Goal: Task Accomplishment & Management: Complete application form

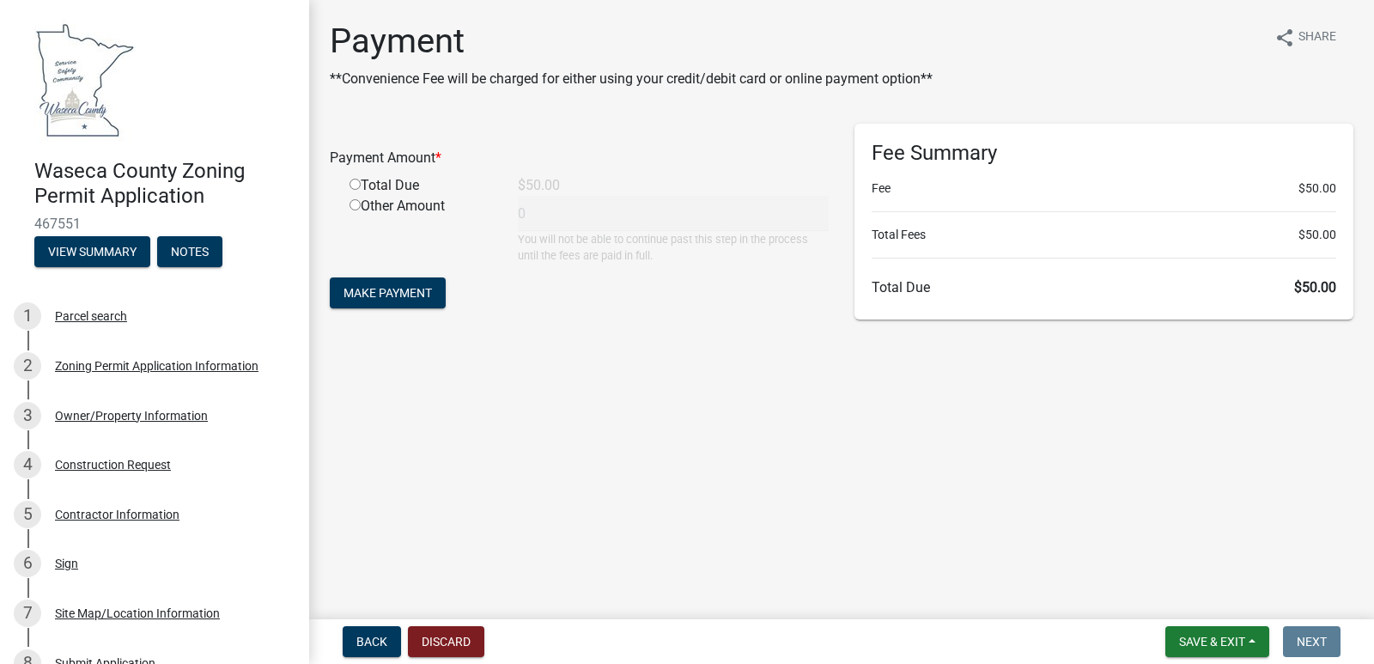
click at [353, 182] on input "radio" at bounding box center [354, 184] width 11 height 11
radio input "true"
type input "50"
click at [392, 288] on span "Make Payment" at bounding box center [387, 293] width 88 height 14
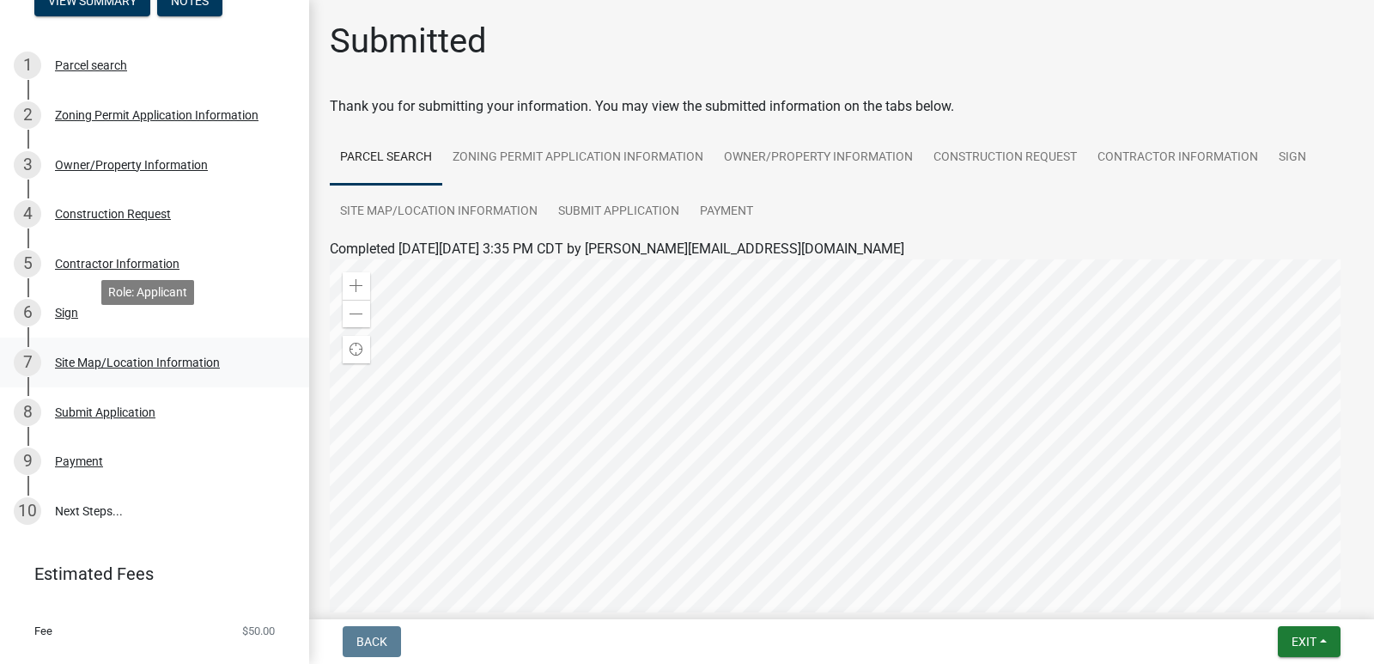
scroll to position [282, 0]
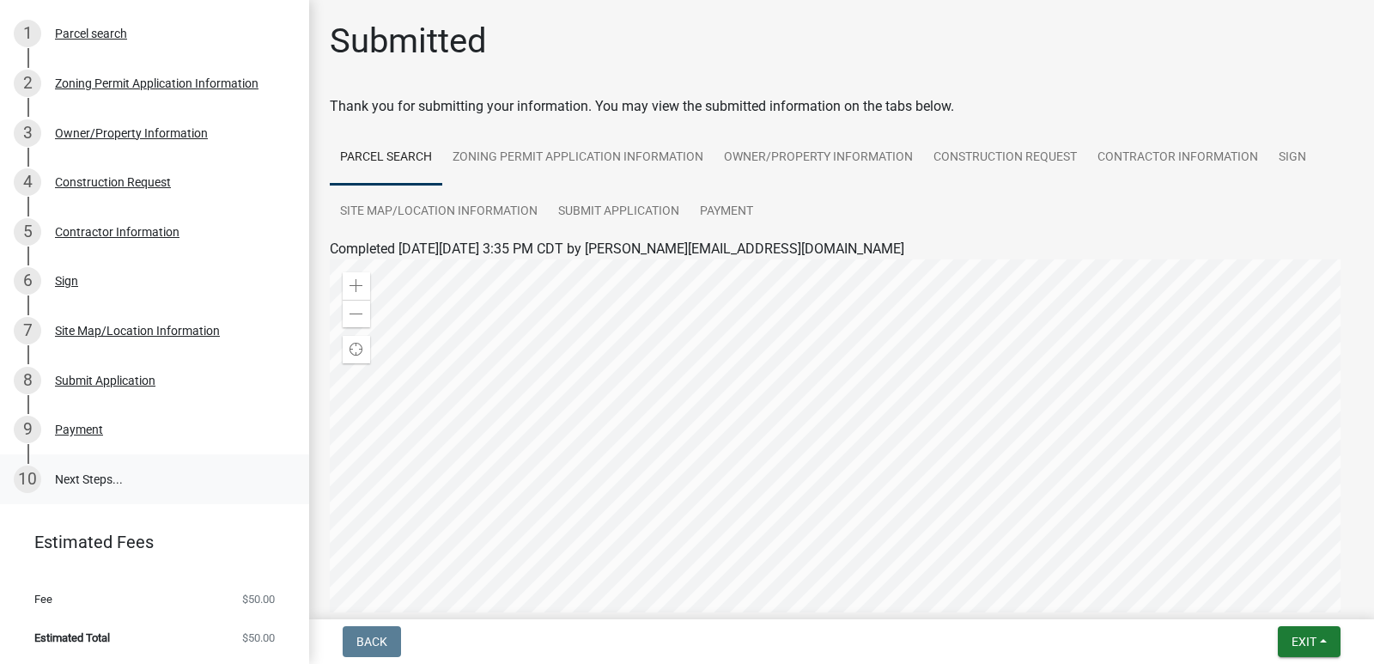
click at [75, 473] on link "10 Next Steps..." at bounding box center [154, 479] width 309 height 50
click at [72, 479] on link "10 Next Steps..." at bounding box center [154, 479] width 309 height 50
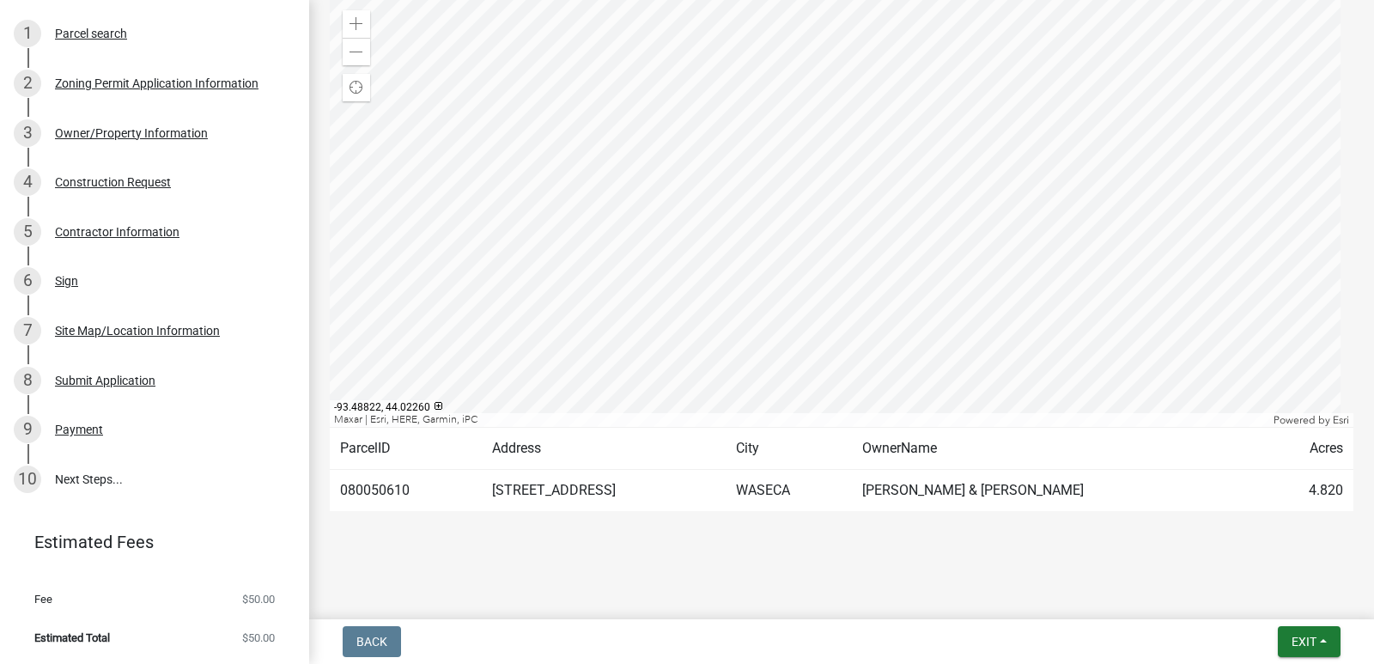
scroll to position [0, 0]
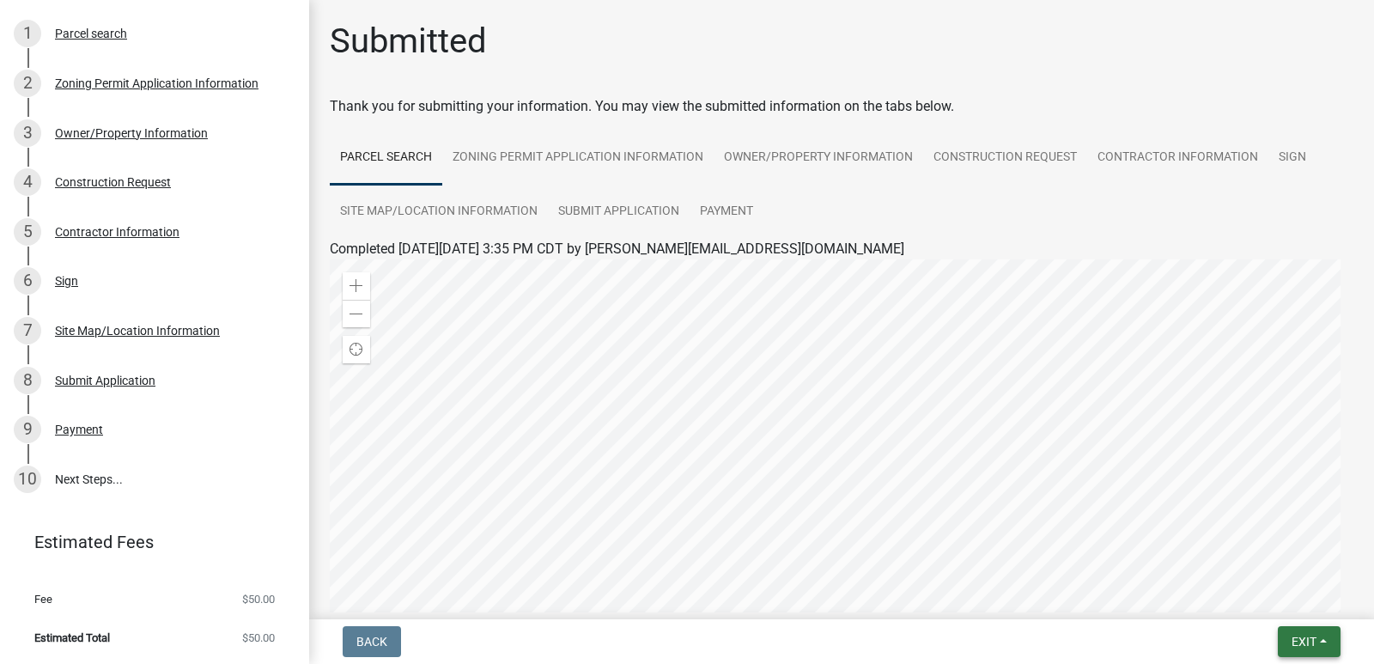
click at [1306, 636] on span "Exit" at bounding box center [1303, 641] width 25 height 14
click at [1239, 591] on button "Save & Exit" at bounding box center [1271, 596] width 137 height 41
